Goal: Task Accomplishment & Management: Use online tool/utility

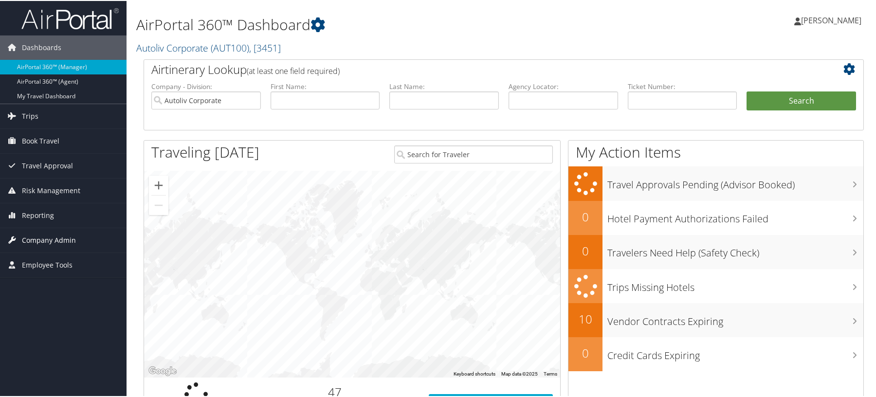
click at [46, 238] on span "Company Admin" at bounding box center [49, 239] width 54 height 24
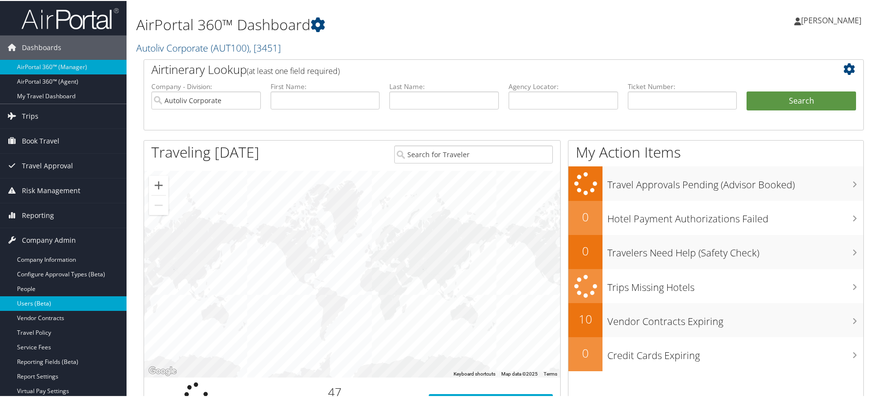
click at [27, 300] on link "Users (Beta)" at bounding box center [63, 302] width 127 height 15
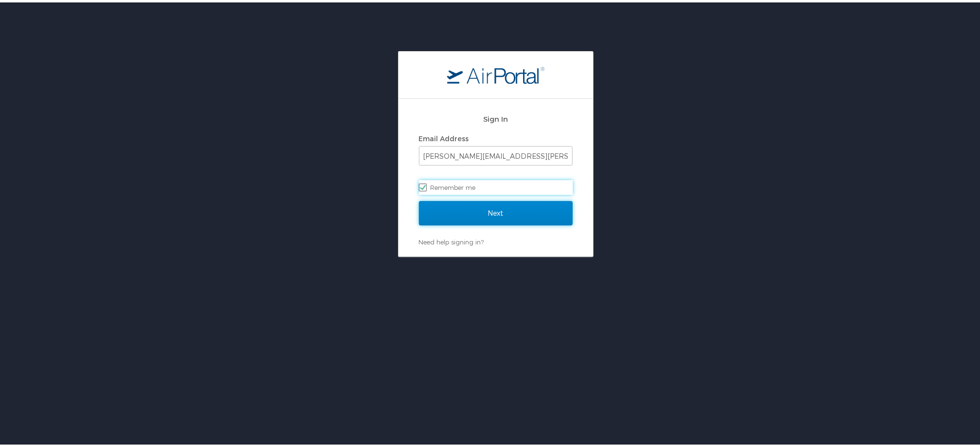
click at [461, 200] on input "Next" at bounding box center [496, 211] width 154 height 24
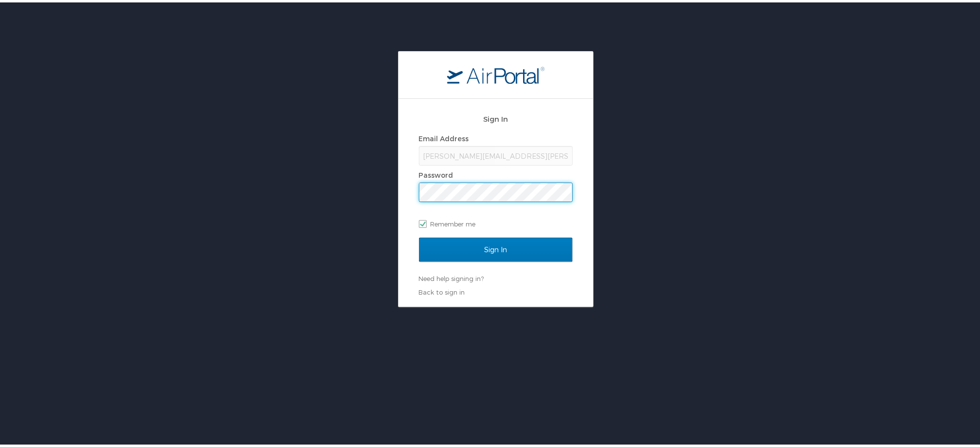
click at [419, 235] on input "Sign In" at bounding box center [496, 247] width 154 height 24
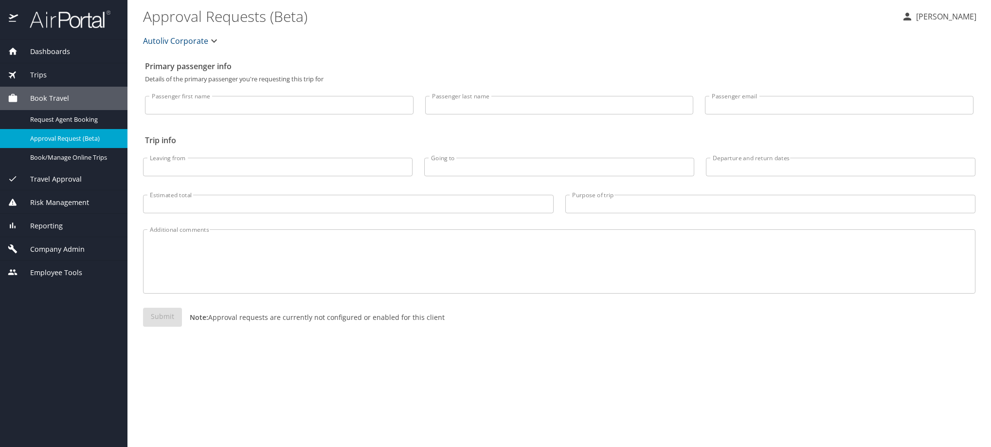
click at [63, 255] on span "Company Admin" at bounding box center [51, 249] width 67 height 11
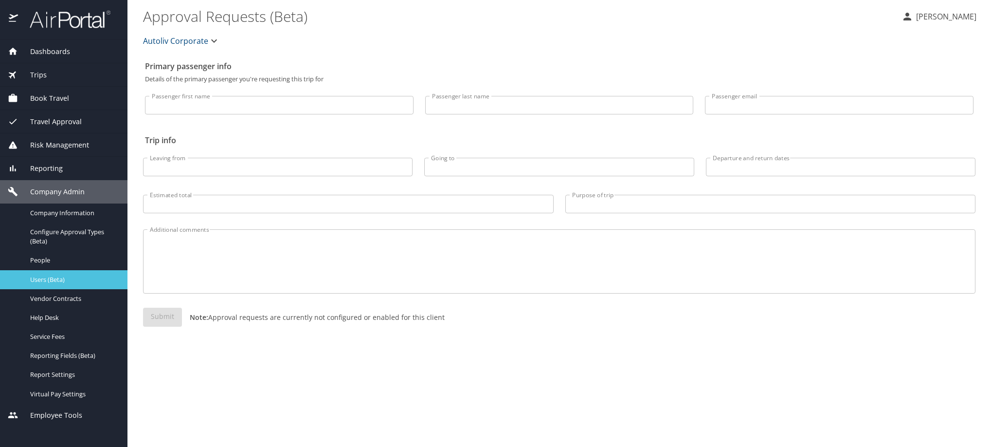
click at [52, 284] on span "Users (Beta)" at bounding box center [73, 279] width 86 height 9
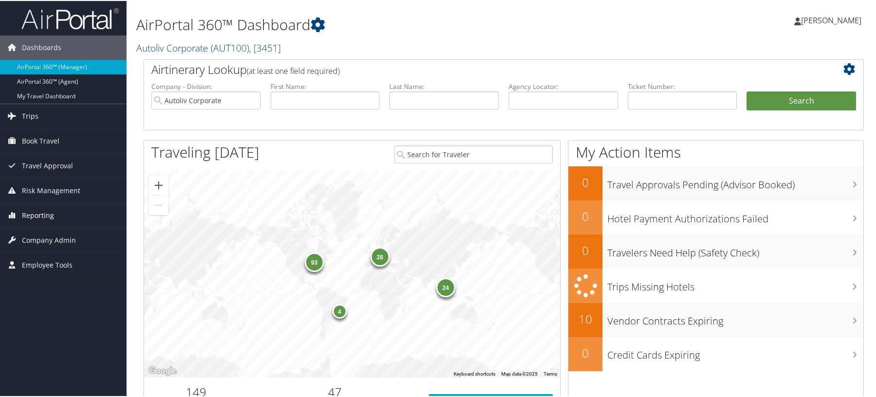
click at [37, 212] on span "Reporting" at bounding box center [38, 214] width 32 height 24
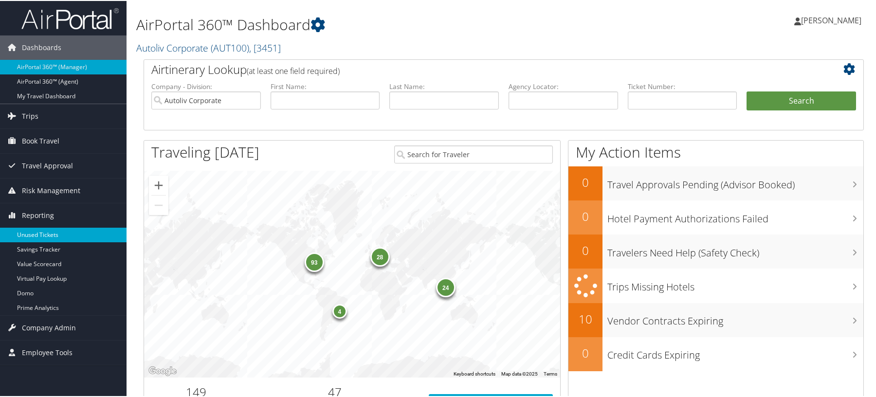
click at [36, 230] on link "Unused Tickets" at bounding box center [63, 234] width 127 height 15
